Goal: Use online tool/utility: Utilize a website feature to perform a specific function

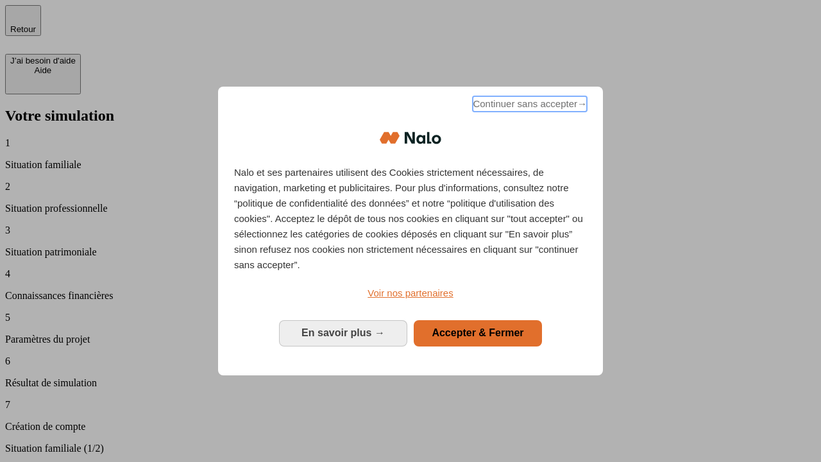
click at [528, 106] on span "Continuer sans accepter →" at bounding box center [529, 103] width 114 height 15
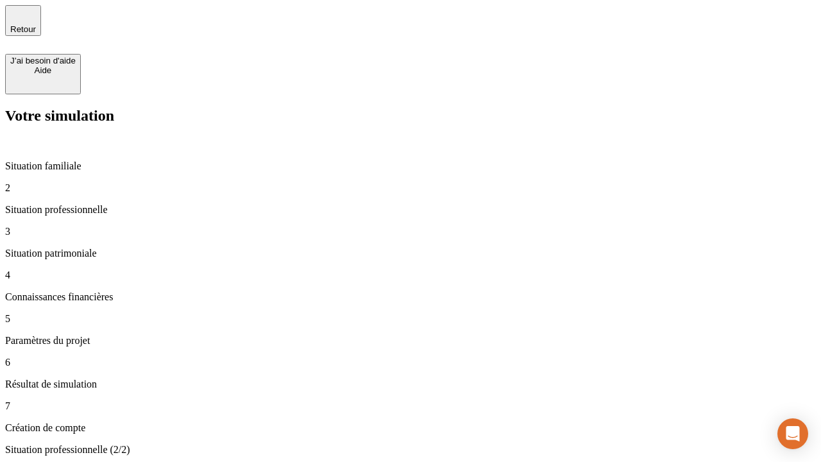
type input "70 000"
type input "1 000"
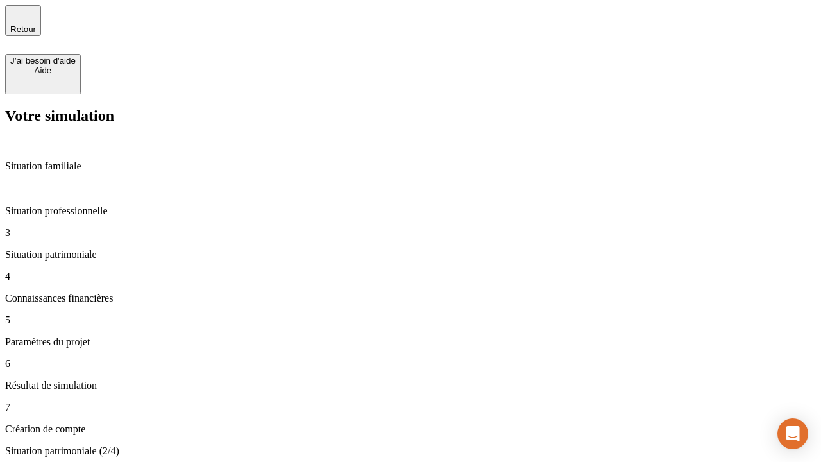
type input "800"
type input "6"
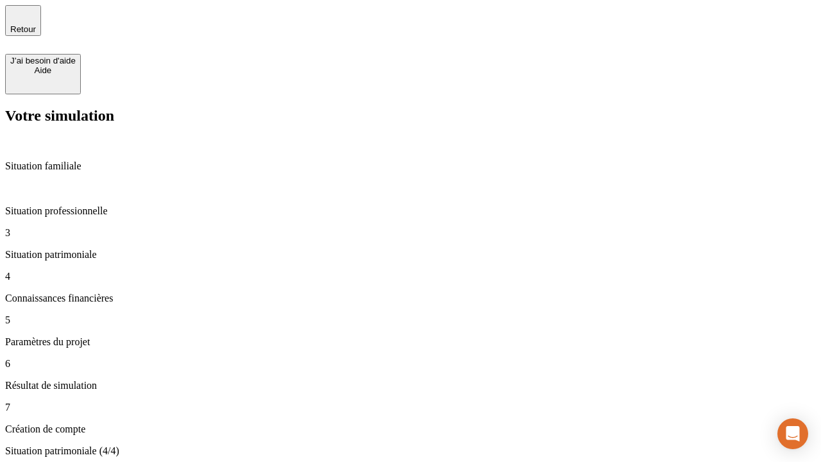
type input "400"
type input "3"
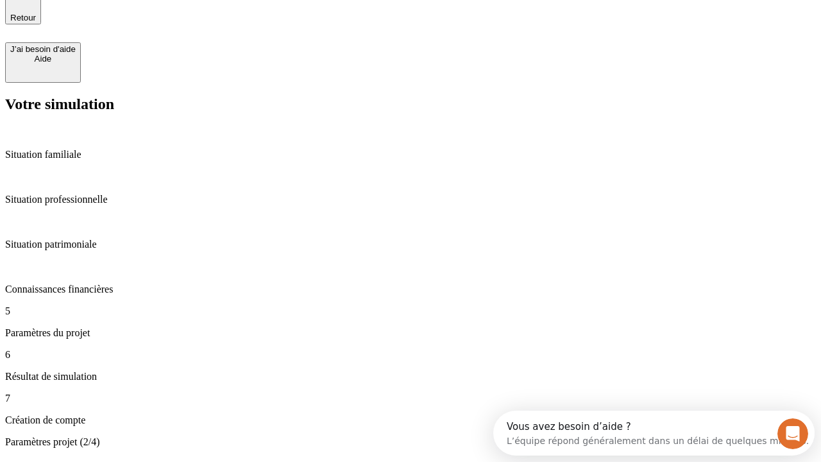
type input "35"
type input "500"
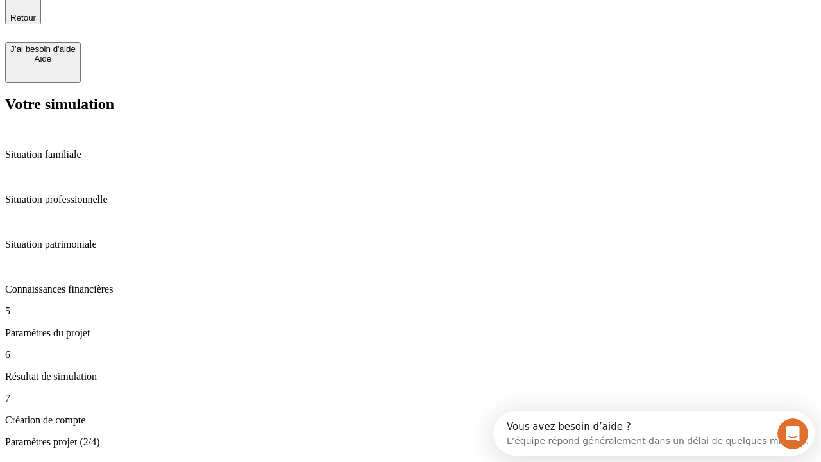
type input "640"
